Goal: Transaction & Acquisition: Purchase product/service

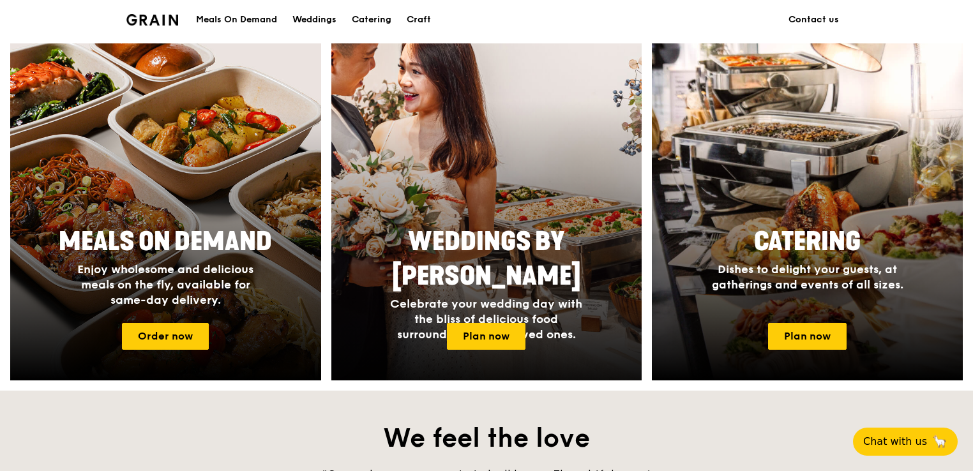
scroll to position [511, 0]
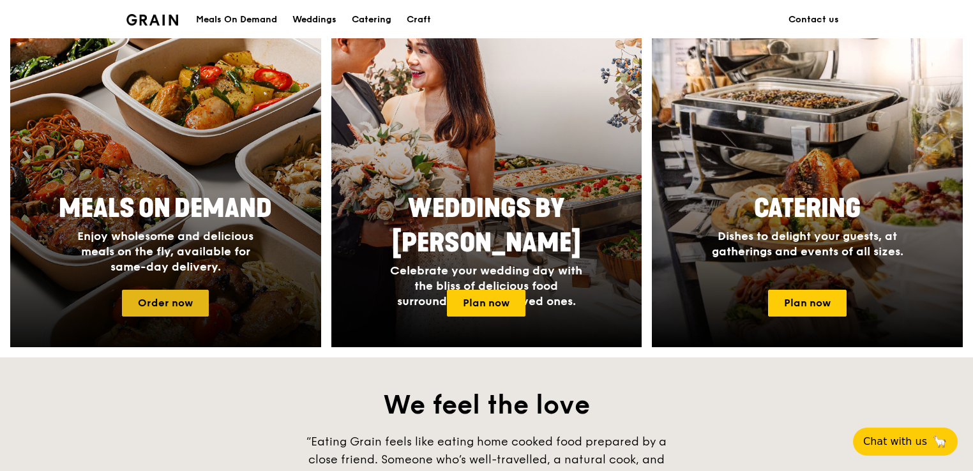
click at [183, 303] on link "Order now" at bounding box center [165, 303] width 87 height 27
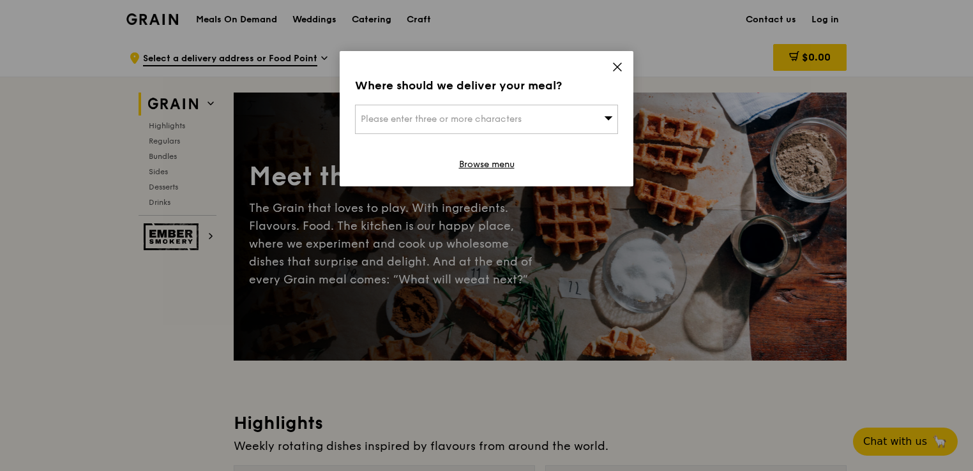
click at [618, 68] on icon at bounding box center [617, 66] width 11 height 11
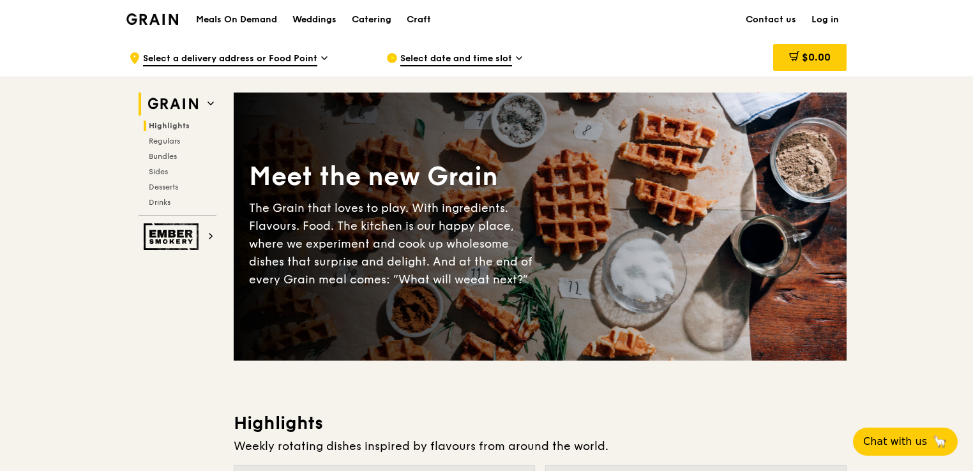
click at [165, 128] on span "Highlights" at bounding box center [169, 125] width 41 height 9
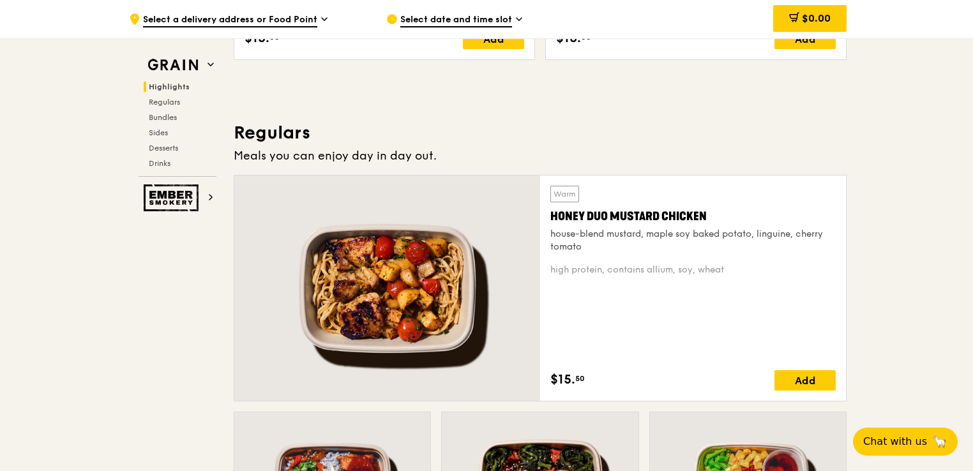
scroll to position [794, 0]
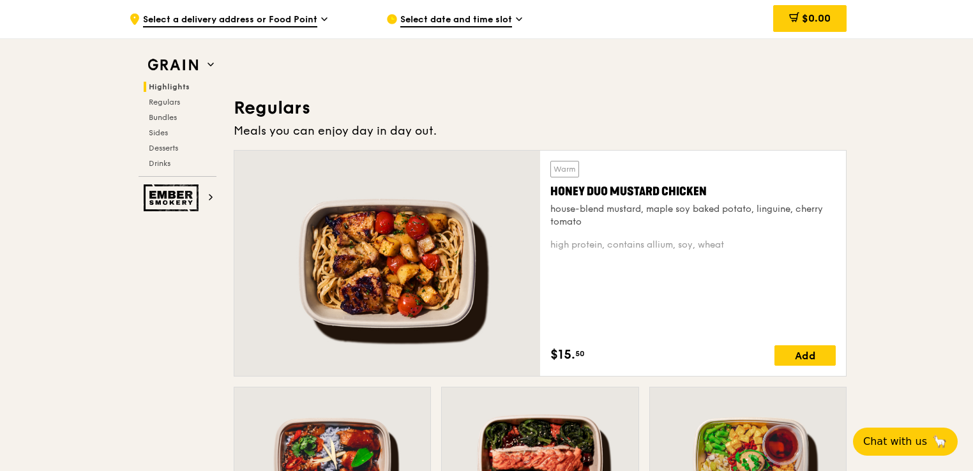
drag, startPoint x: 418, startPoint y: 325, endPoint x: 427, endPoint y: 322, distance: 8.7
click at [427, 322] on div at bounding box center [387, 263] width 306 height 225
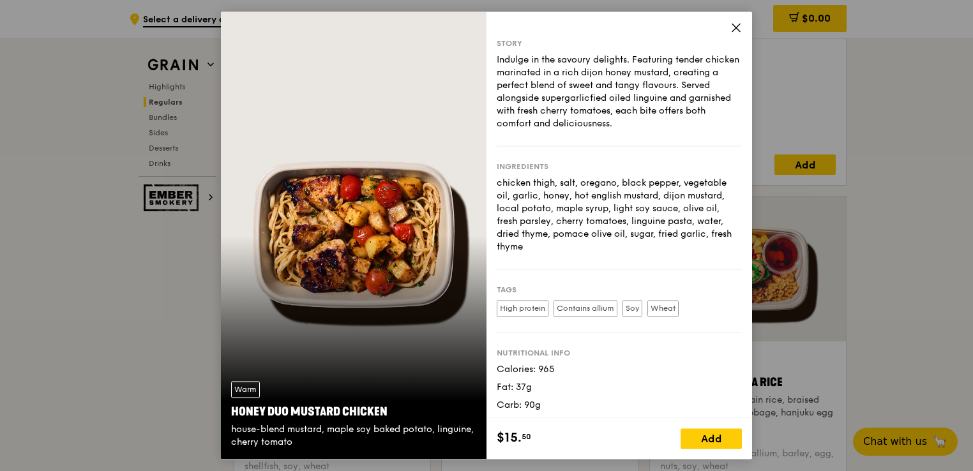
scroll to position [986, 0]
click at [740, 29] on icon at bounding box center [736, 27] width 11 height 11
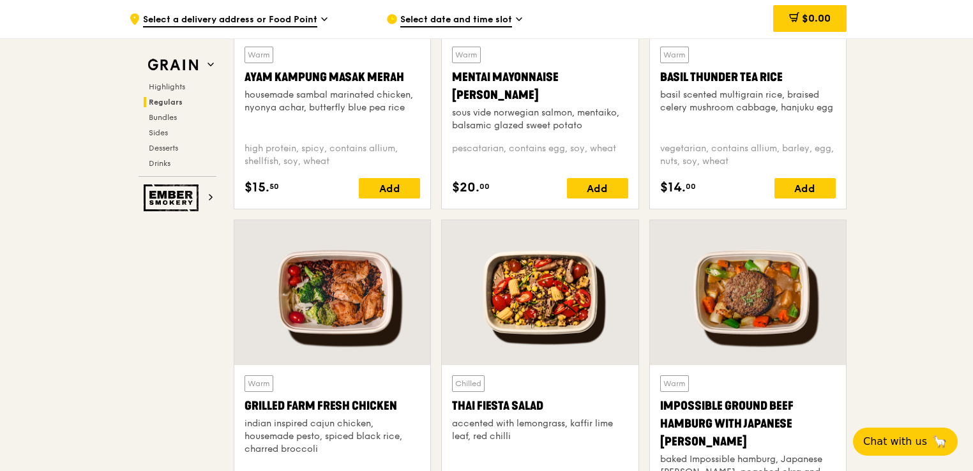
scroll to position [1305, 0]
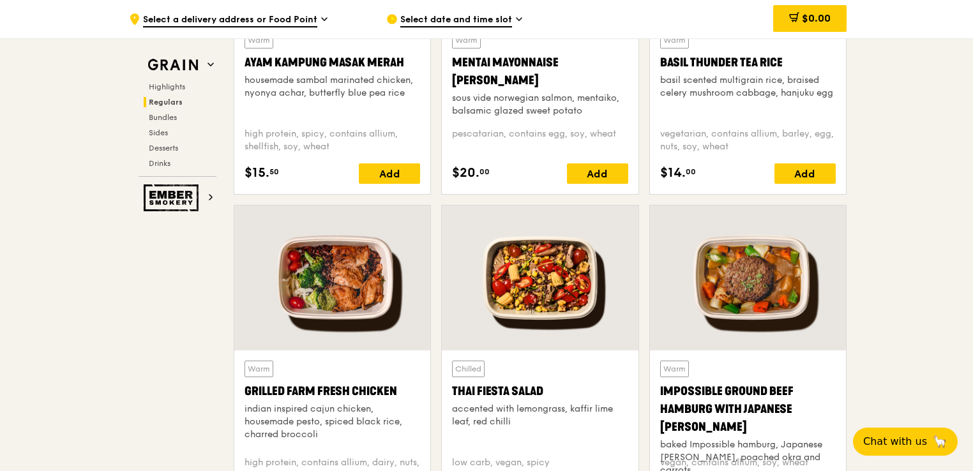
click at [345, 298] on div at bounding box center [332, 278] width 196 height 145
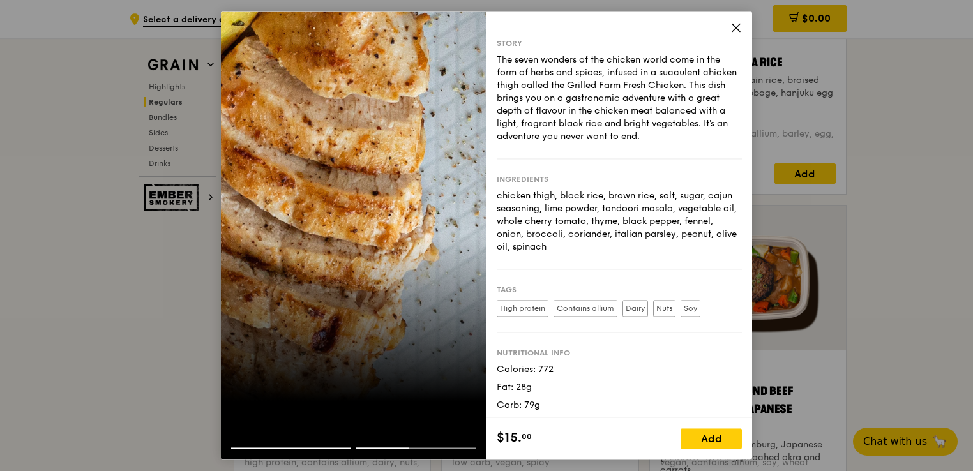
click at [741, 32] on icon at bounding box center [736, 27] width 11 height 11
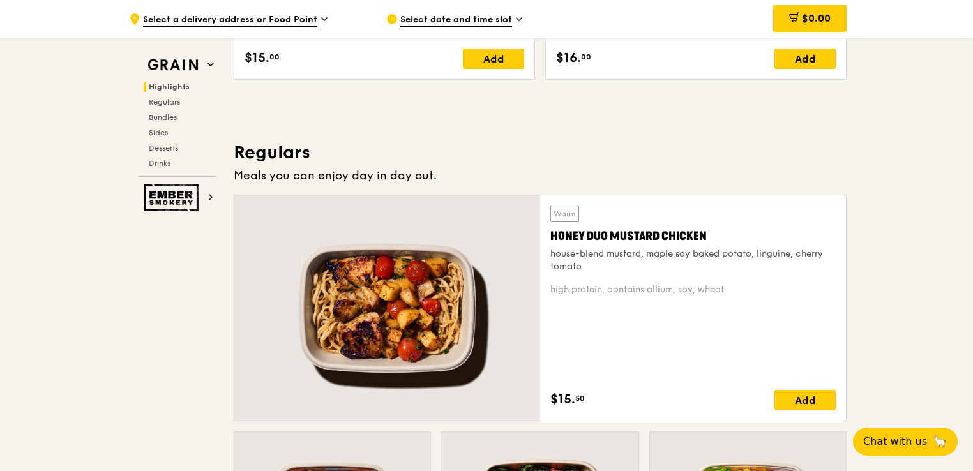
scroll to position [539, 0]
